Goal: Information Seeking & Learning: Learn about a topic

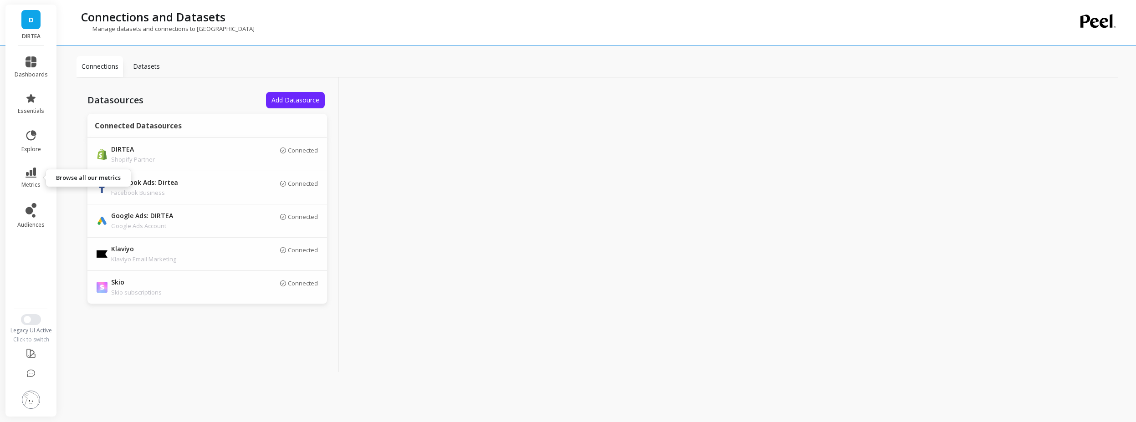
click at [32, 179] on link "metrics" at bounding box center [31, 178] width 33 height 21
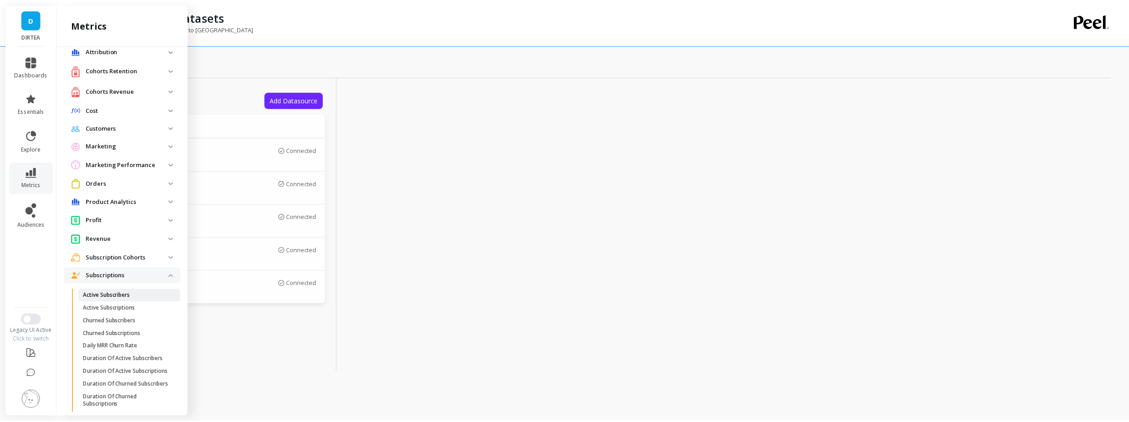
scroll to position [231, 0]
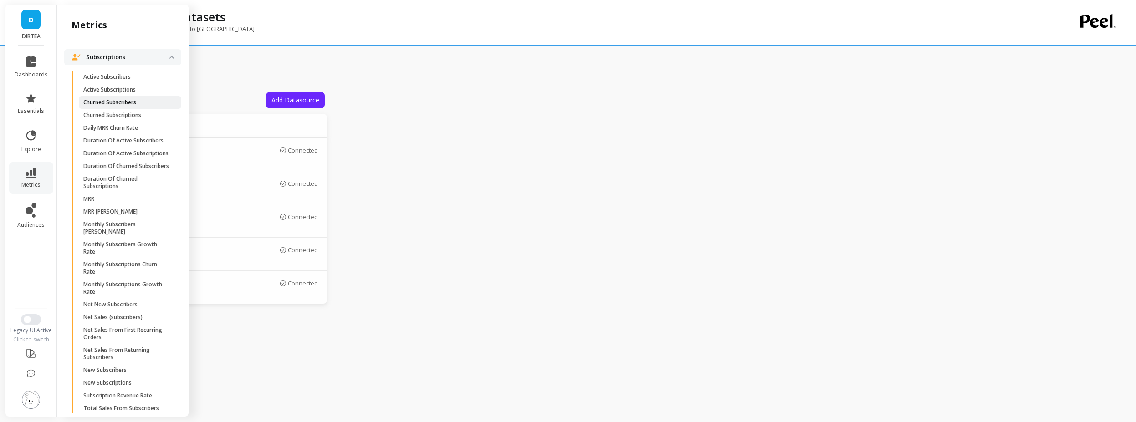
click at [131, 103] on p "Churned Subscribers" at bounding box center [109, 102] width 53 height 7
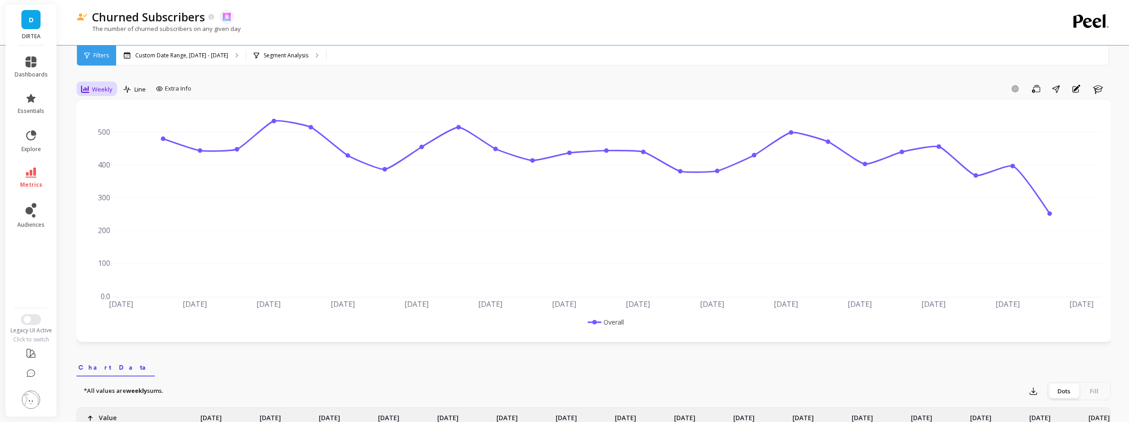
click at [94, 97] on div "Weekly" at bounding box center [96, 89] width 37 height 15
click at [109, 156] on div "Monthly" at bounding box center [110, 162] width 63 height 16
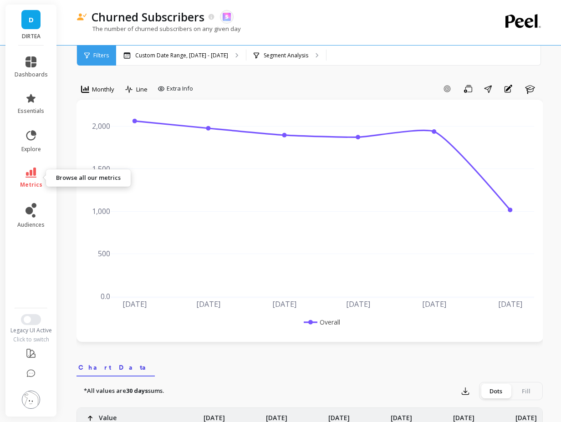
click at [42, 169] on link "metrics" at bounding box center [31, 178] width 33 height 21
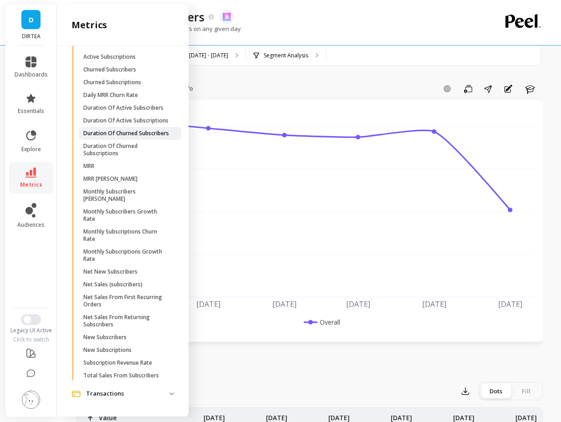
scroll to position [285, 0]
click at [124, 338] on p "New Subscribers" at bounding box center [104, 337] width 43 height 7
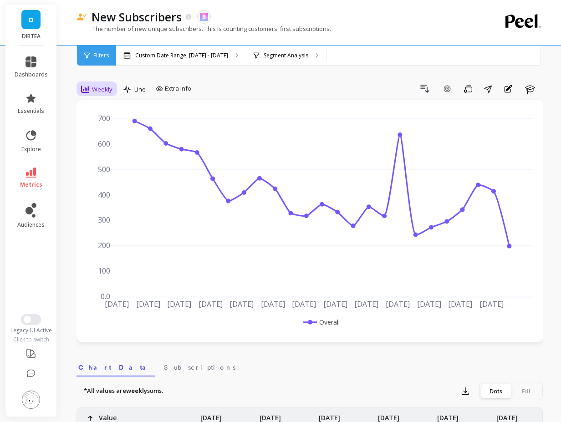
click at [92, 91] on span "Weekly" at bounding box center [102, 89] width 20 height 9
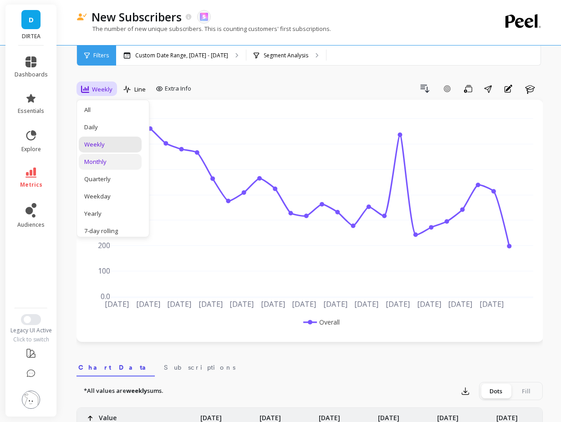
click at [89, 159] on div "Monthly" at bounding box center [110, 162] width 52 height 9
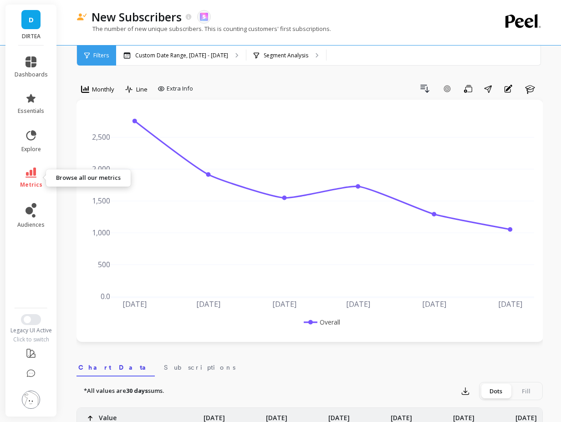
click at [36, 180] on link "metrics" at bounding box center [31, 178] width 33 height 21
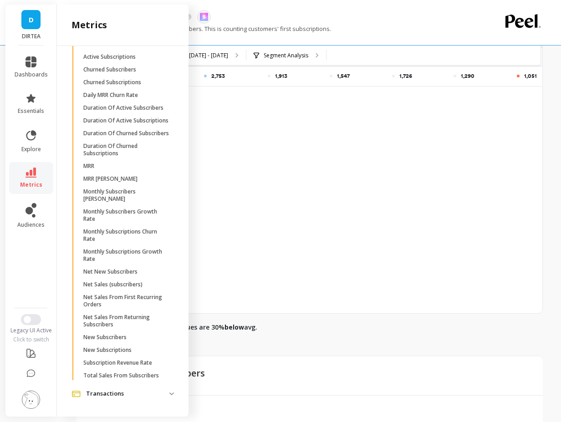
scroll to position [109, 0]
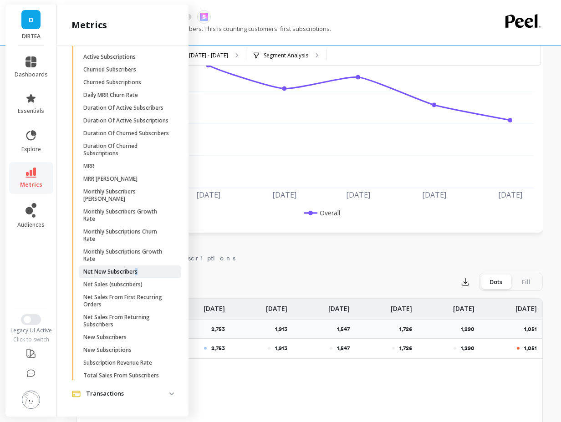
drag, startPoint x: 133, startPoint y: 279, endPoint x: 137, endPoint y: 275, distance: 5.2
click at [137, 275] on ul "Active Subscribers Active Subscriptions Churned Subscribers Churned Subscriptio…" at bounding box center [124, 212] width 113 height 348
click at [135, 274] on p "Net New Subscribers" at bounding box center [110, 271] width 54 height 7
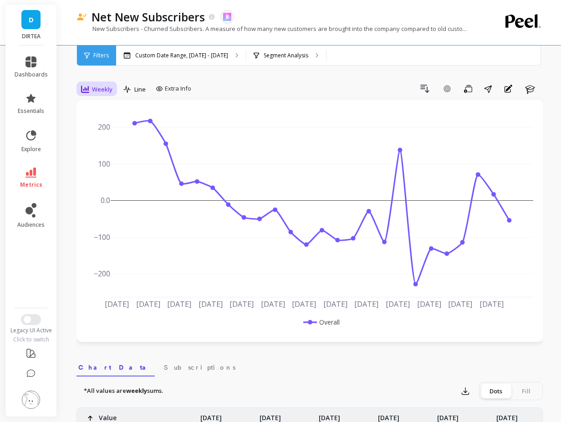
click at [93, 92] on span "Weekly" at bounding box center [102, 89] width 20 height 9
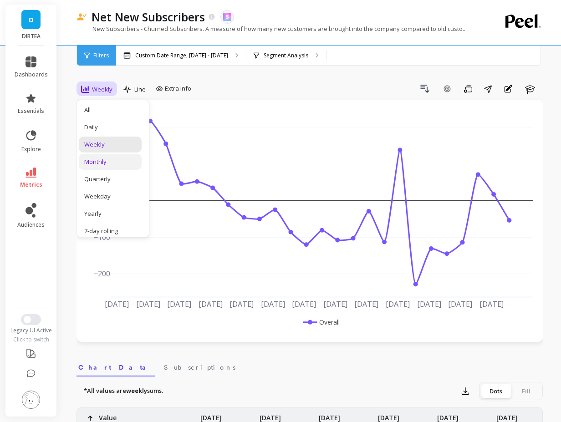
click at [93, 167] on div "Monthly" at bounding box center [110, 162] width 63 height 16
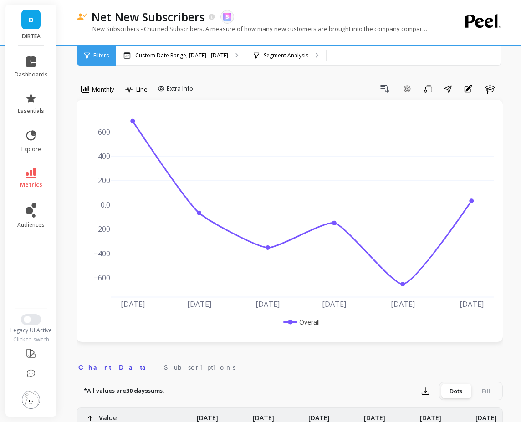
click at [27, 173] on icon at bounding box center [31, 173] width 11 height 10
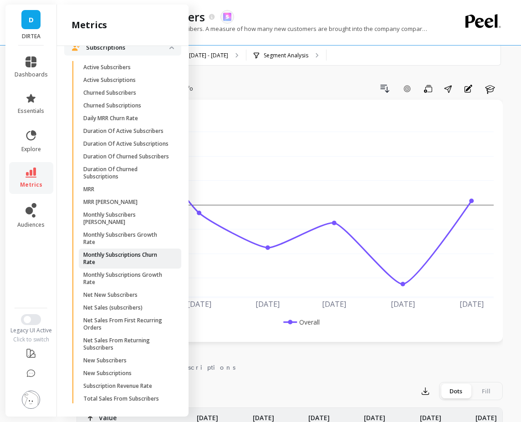
scroll to position [67, 0]
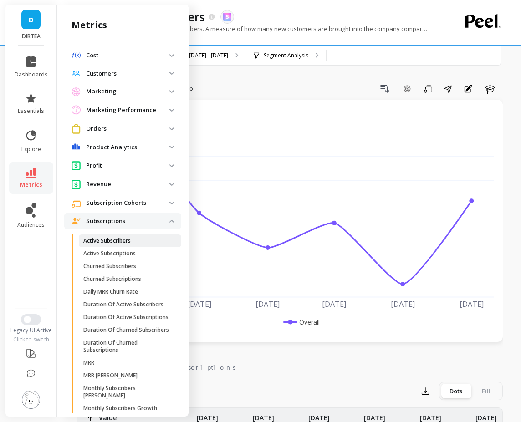
click at [120, 240] on p "Active Subscribers" at bounding box center [106, 240] width 47 height 7
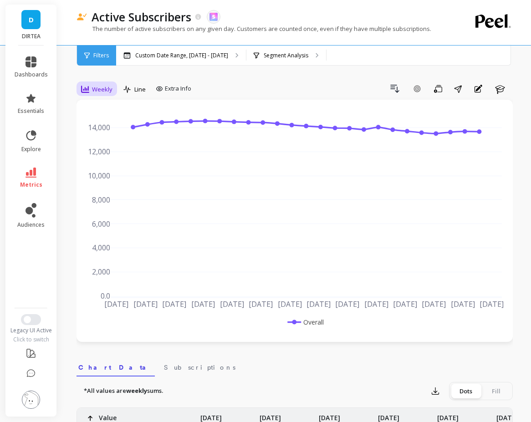
click at [95, 90] on span "Weekly" at bounding box center [102, 89] width 20 height 9
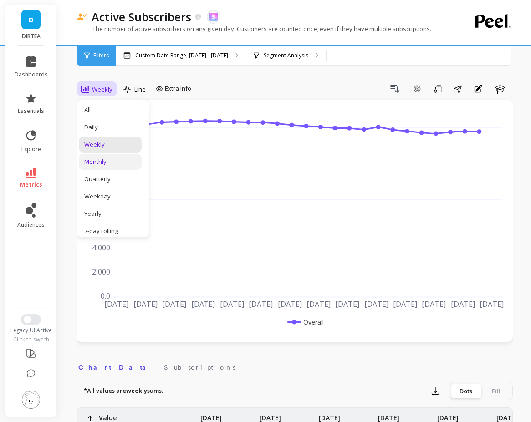
click at [102, 168] on div "Monthly" at bounding box center [110, 162] width 63 height 16
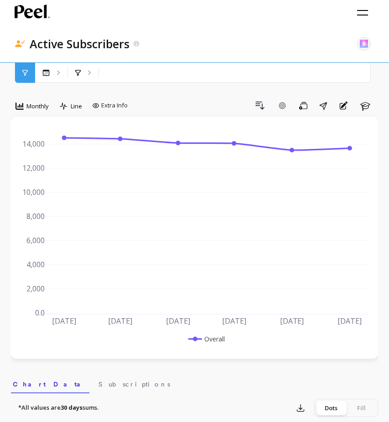
click at [106, 27] on div "Active Subscribers The data you are viewing comes from: Skio The number of acti…" at bounding box center [193, 44] width 356 height 36
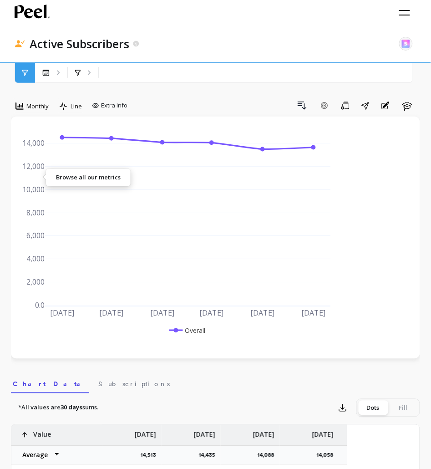
click at [0, 0] on link "metrics" at bounding box center [0, 0] width 0 height 0
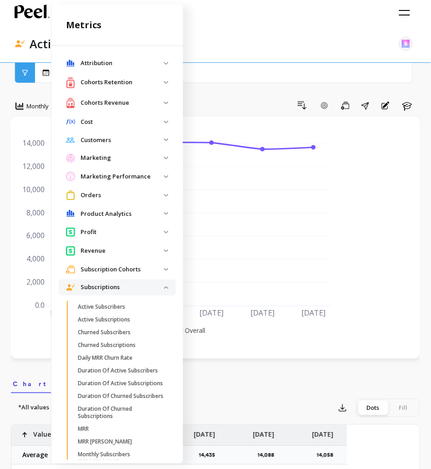
scroll to position [66, 0]
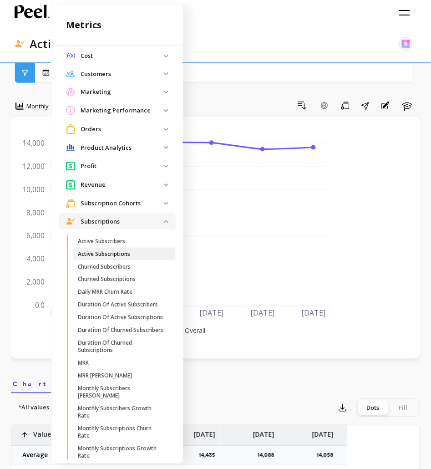
click at [114, 251] on p "Active Subscriptions" at bounding box center [104, 254] width 52 height 7
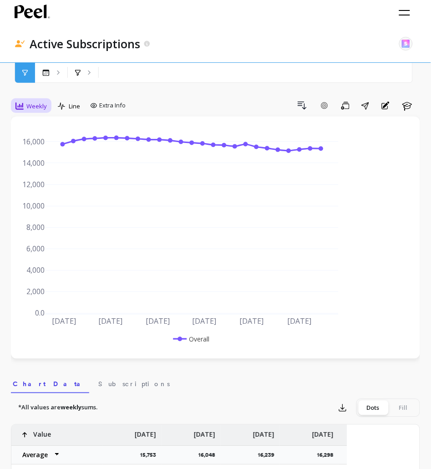
click at [47, 102] on span "Weekly" at bounding box center [36, 106] width 20 height 9
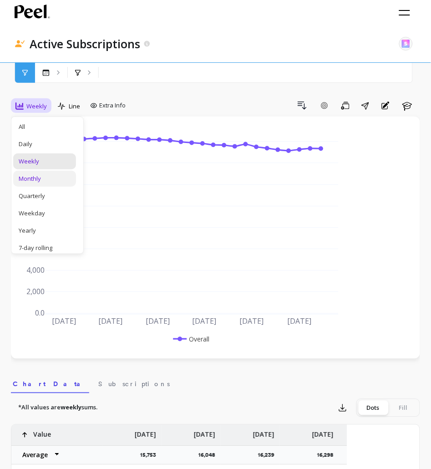
click at [71, 174] on div "Monthly" at bounding box center [45, 178] width 52 height 9
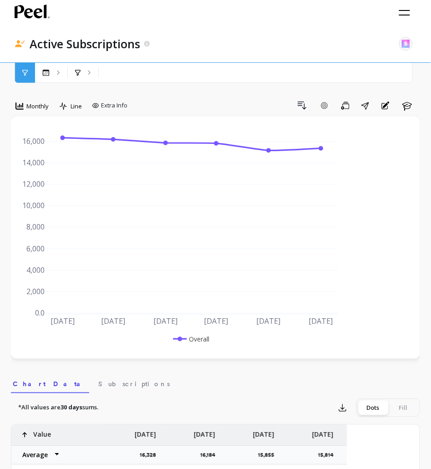
click at [0, 0] on li "metrics" at bounding box center [0, 0] width 0 height 0
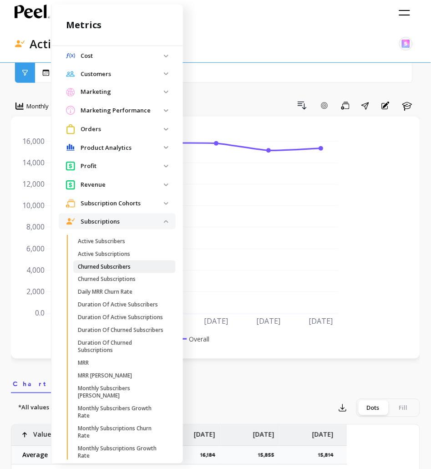
scroll to position [238, 0]
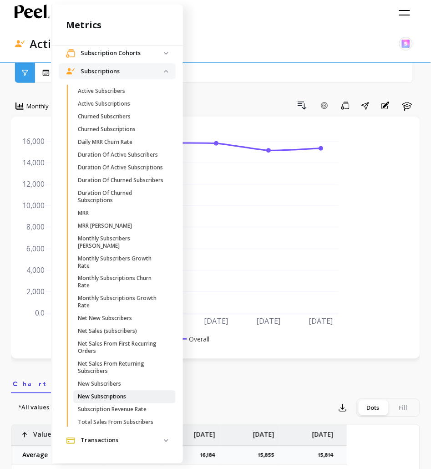
click at [122, 398] on p "New Subscriptions" at bounding box center [102, 397] width 48 height 7
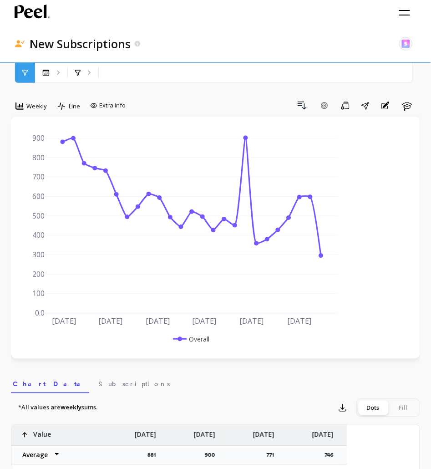
click at [47, 102] on span "Weekly" at bounding box center [36, 106] width 20 height 9
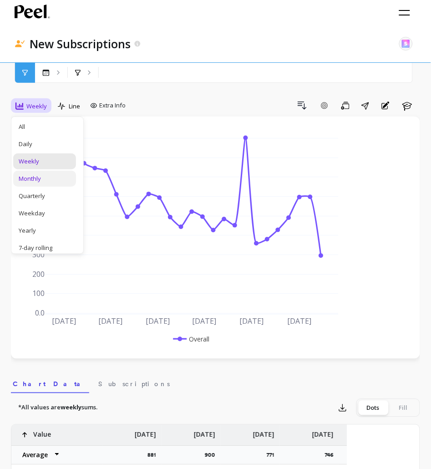
click at [71, 174] on div "Monthly" at bounding box center [45, 178] width 52 height 9
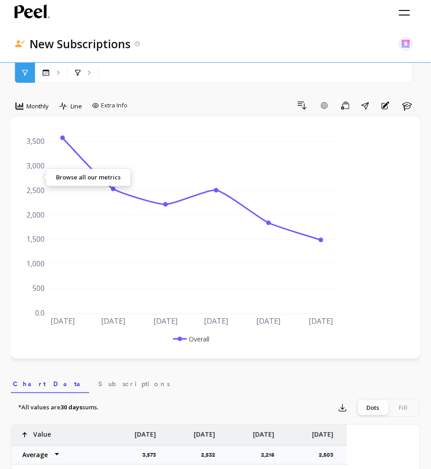
click at [0, 0] on icon at bounding box center [0, 0] width 0 height 0
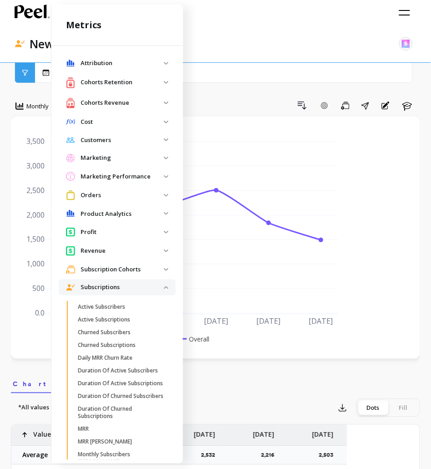
scroll to position [238, 0]
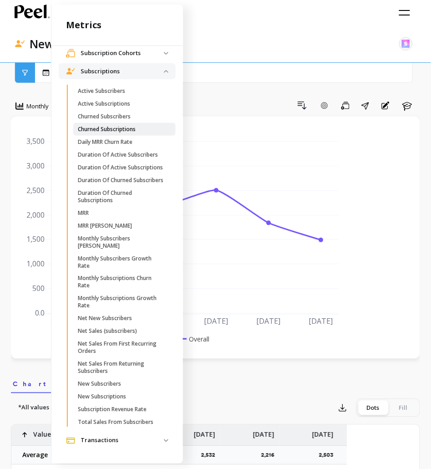
click at [112, 126] on p "Churned Subscriptions" at bounding box center [107, 129] width 58 height 7
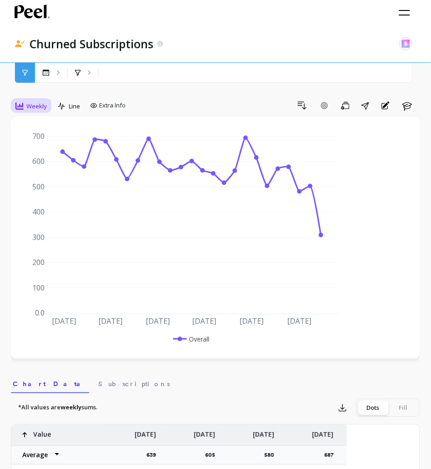
click at [47, 102] on span "Weekly" at bounding box center [36, 106] width 20 height 9
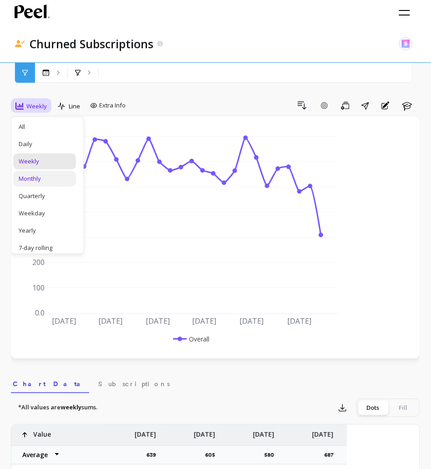
click at [76, 171] on div "Monthly" at bounding box center [44, 179] width 63 height 16
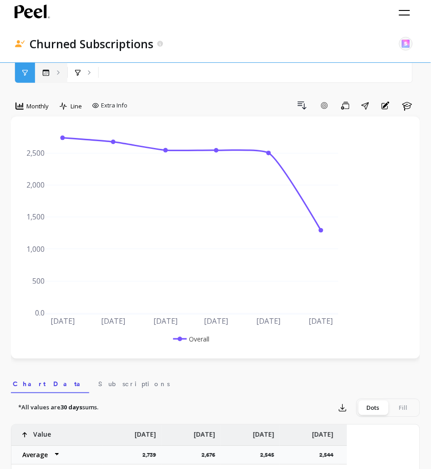
click at [0, 0] on p "Custom Date Range, [DATE] - [DATE]" at bounding box center [0, 0] width 0 height 0
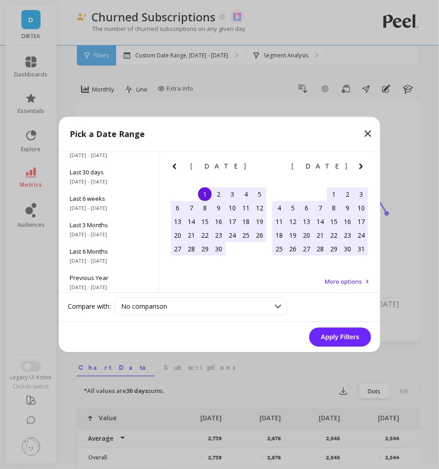
scroll to position [123, 0]
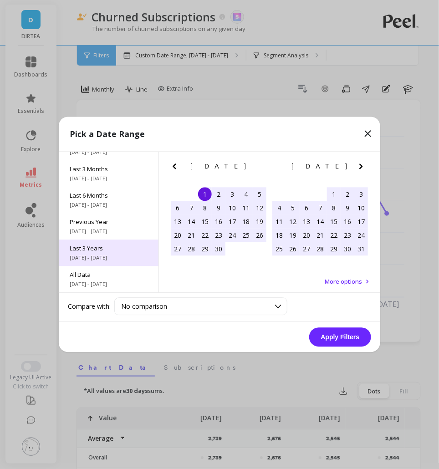
click at [111, 258] on span "[DATE] - [DATE]" at bounding box center [109, 258] width 78 height 7
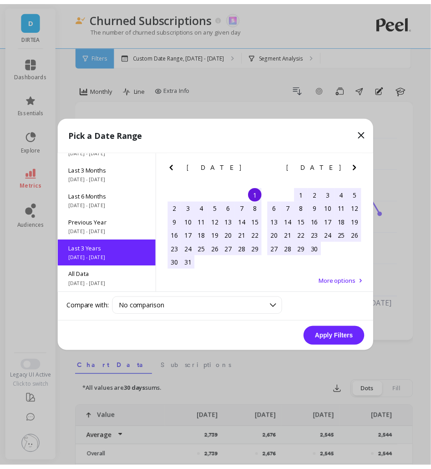
scroll to position [0, 0]
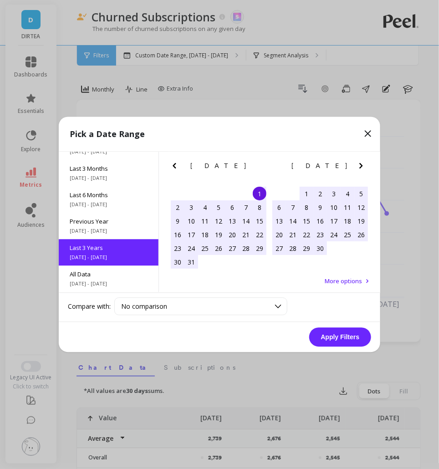
click at [316, 339] on button "Apply Filters" at bounding box center [340, 337] width 62 height 19
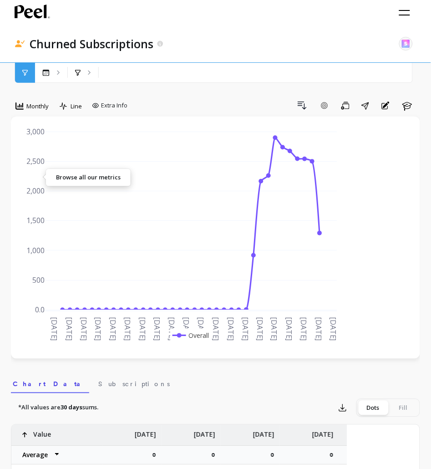
click at [0, 0] on icon at bounding box center [0, 0] width 0 height 0
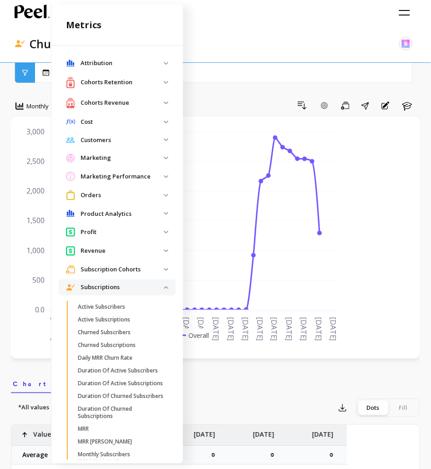
scroll to position [238, 0]
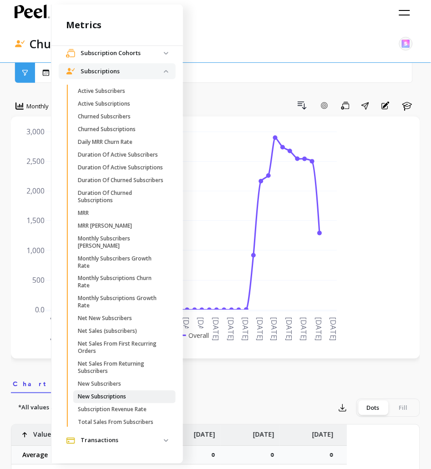
click at [126, 394] on p "New Subscriptions" at bounding box center [102, 397] width 48 height 7
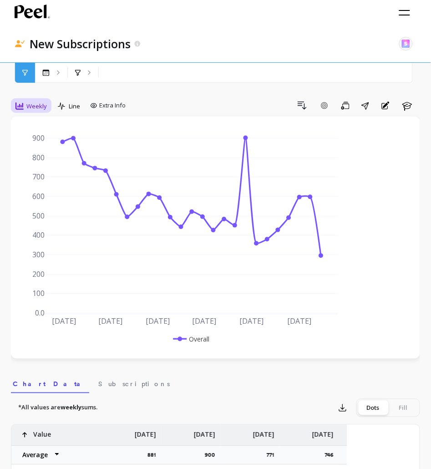
click at [47, 101] on div "Weekly" at bounding box center [30, 106] width 31 height 11
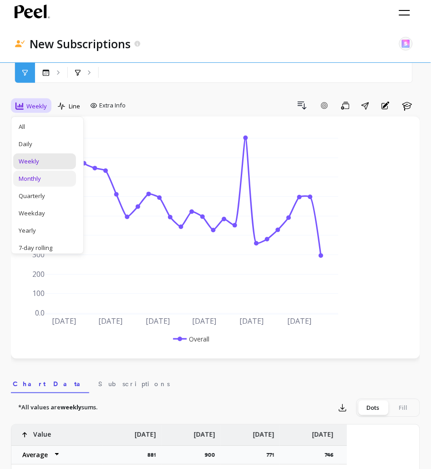
click at [76, 171] on div "Monthly" at bounding box center [44, 179] width 63 height 16
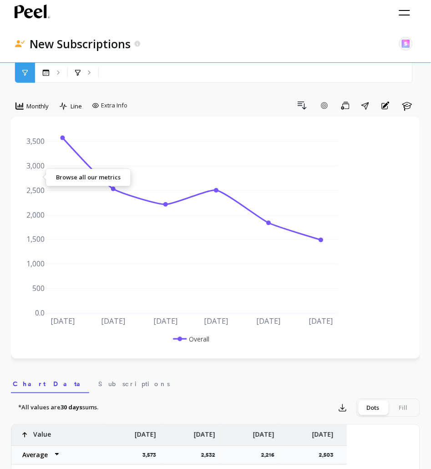
click at [0, 0] on link "metrics" at bounding box center [0, 0] width 0 height 0
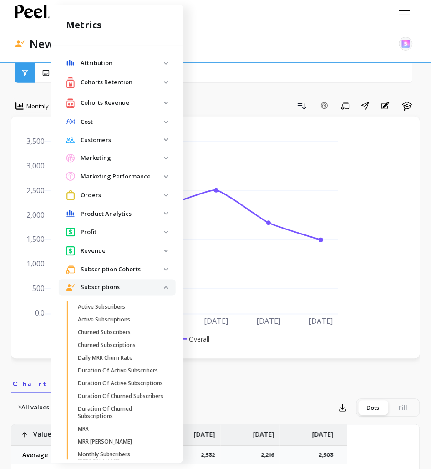
scroll to position [238, 0]
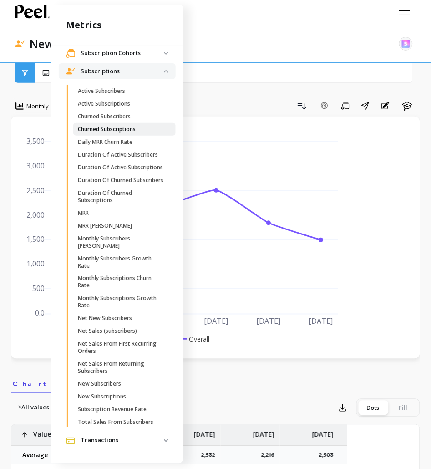
click at [135, 126] on p "Churned Subscriptions" at bounding box center [107, 129] width 58 height 7
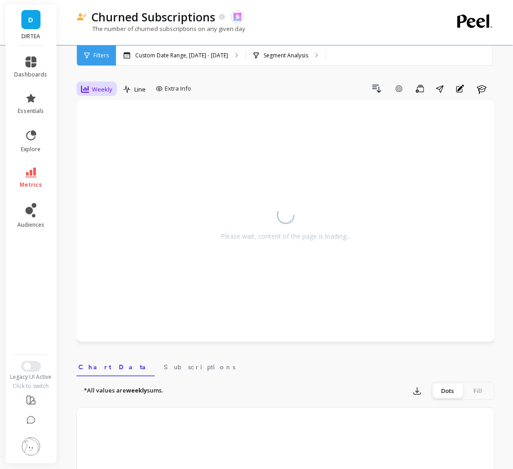
click at [98, 89] on span "Weekly" at bounding box center [102, 89] width 20 height 9
click at [111, 162] on div "Monthly" at bounding box center [110, 162] width 52 height 9
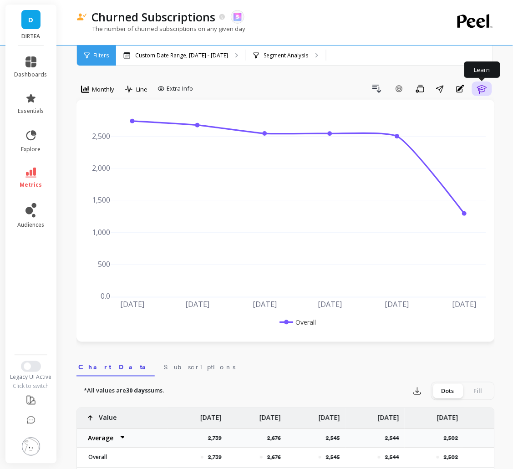
click at [479, 88] on icon "button" at bounding box center [482, 88] width 11 height 11
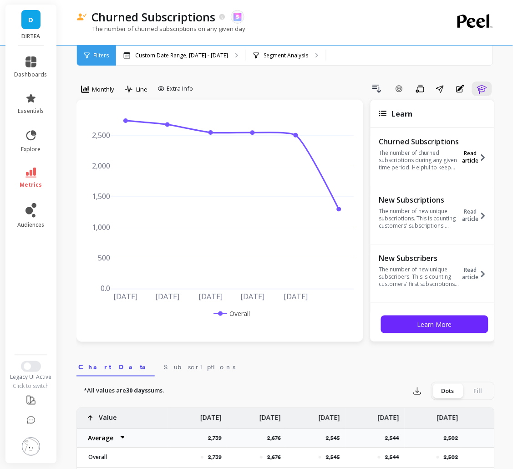
click at [480, 161] on icon at bounding box center [483, 157] width 7 height 7
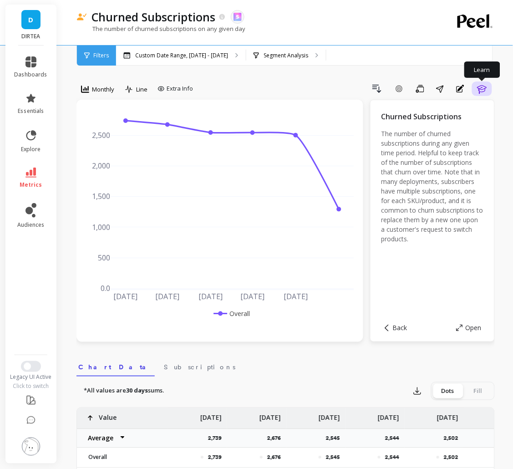
click at [481, 85] on icon "button" at bounding box center [482, 88] width 11 height 11
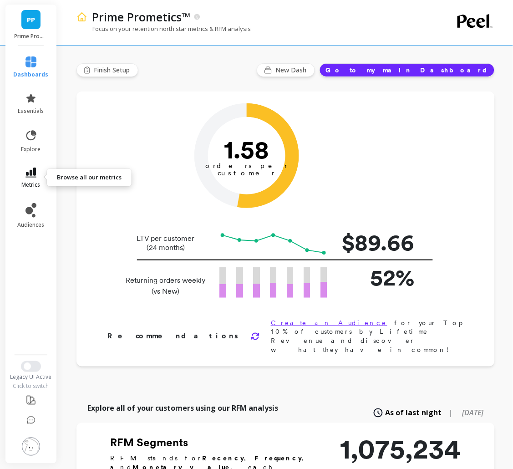
click at [24, 177] on link "metrics" at bounding box center [31, 178] width 35 height 21
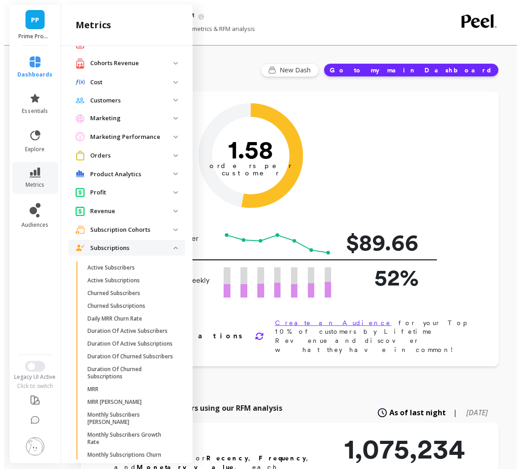
scroll to position [121, 0]
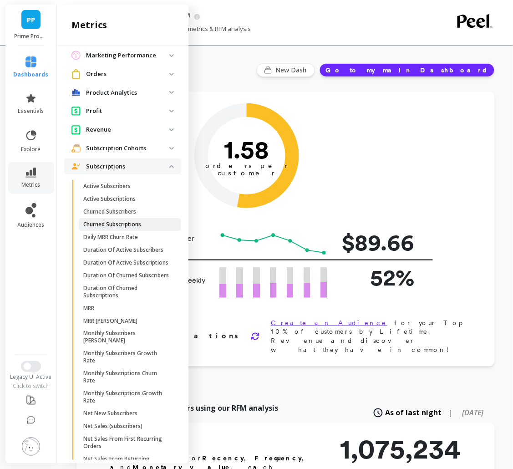
click at [128, 225] on p "Churned Subscriptions" at bounding box center [112, 224] width 58 height 7
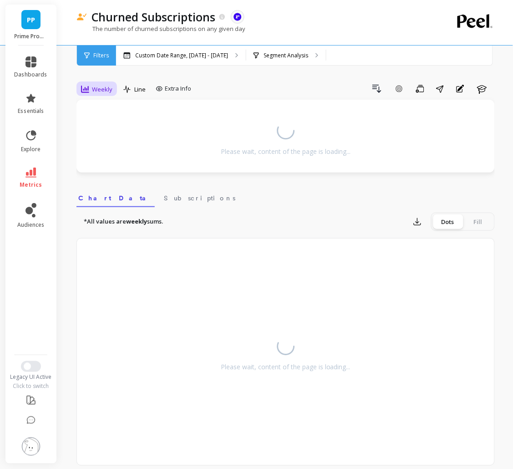
click at [92, 87] on span "Weekly" at bounding box center [102, 89] width 20 height 9
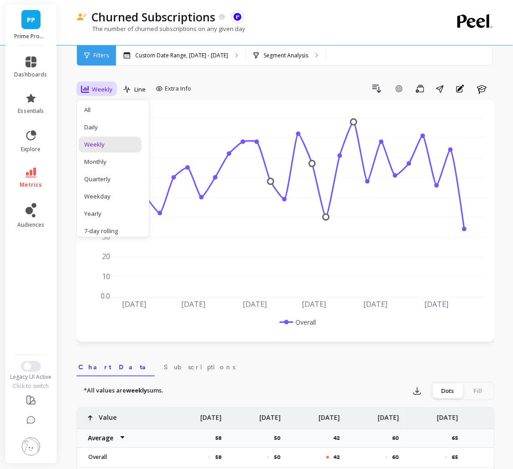
click at [102, 159] on div "Monthly" at bounding box center [110, 162] width 52 height 9
